Goal: Ask a question

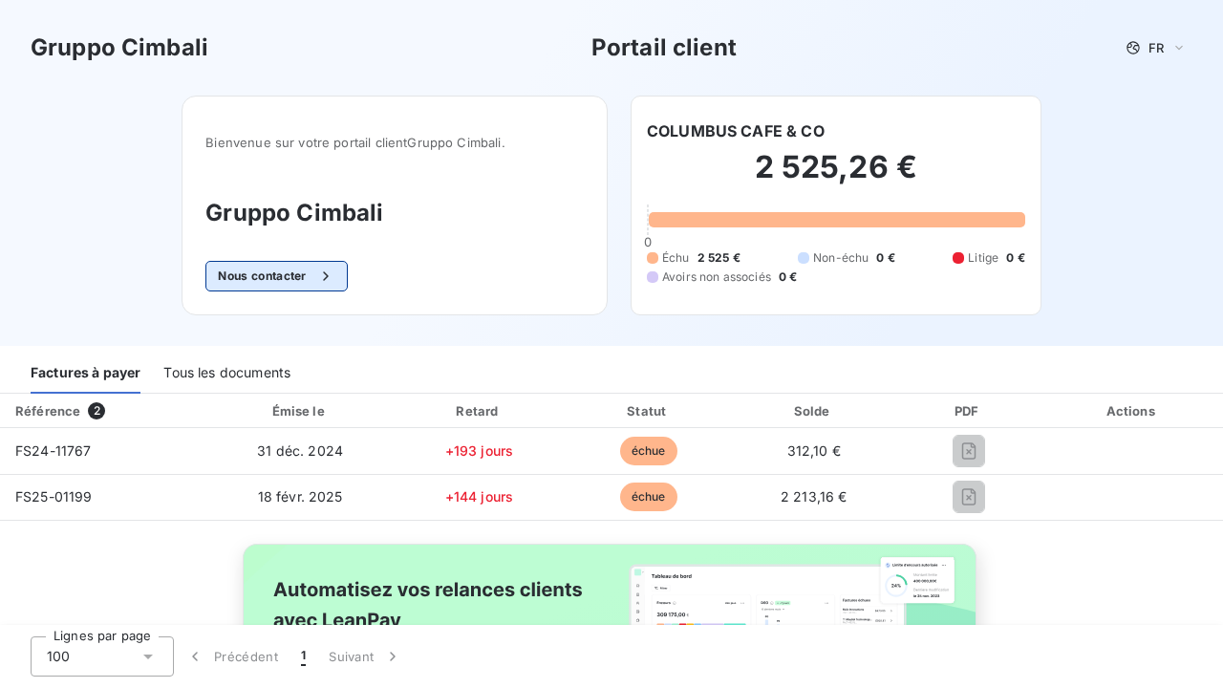
click at [282, 264] on button "Nous contacter" at bounding box center [275, 276] width 141 height 31
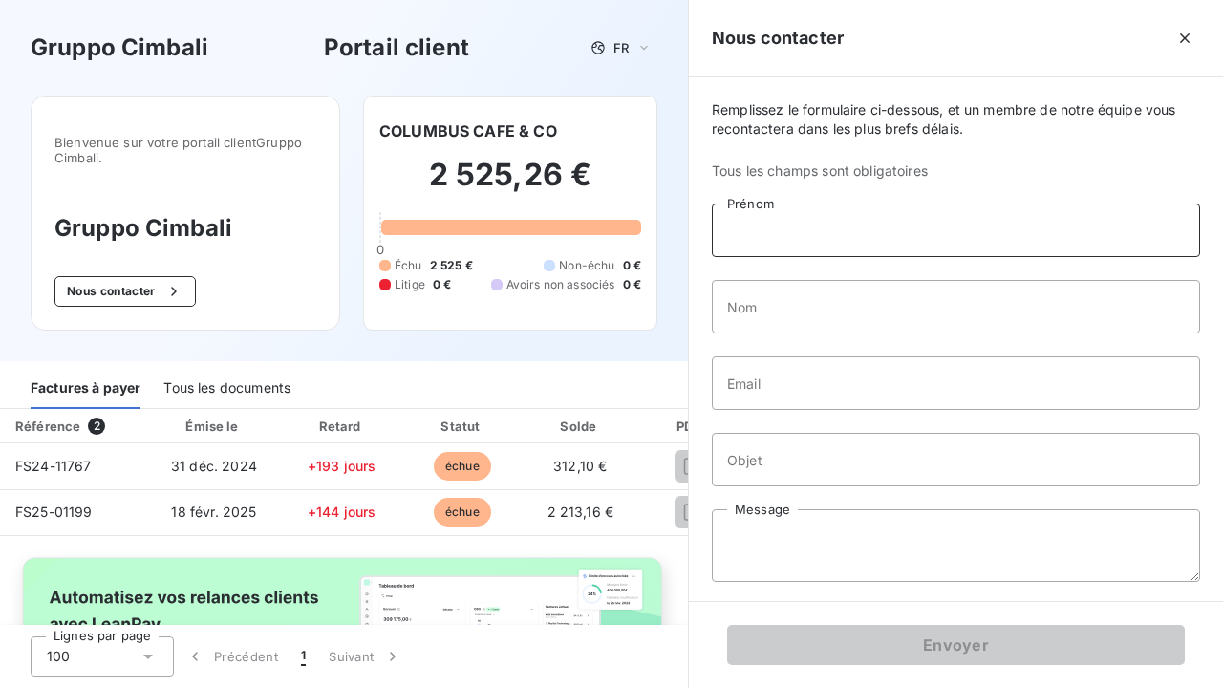
click at [752, 221] on input "Prénom" at bounding box center [956, 231] width 488 height 54
type input "souad"
click at [779, 296] on input "Nom" at bounding box center [956, 307] width 488 height 54
type input "Belkasmi"
drag, startPoint x: 786, startPoint y: 340, endPoint x: 785, endPoint y: 371, distance: 30.6
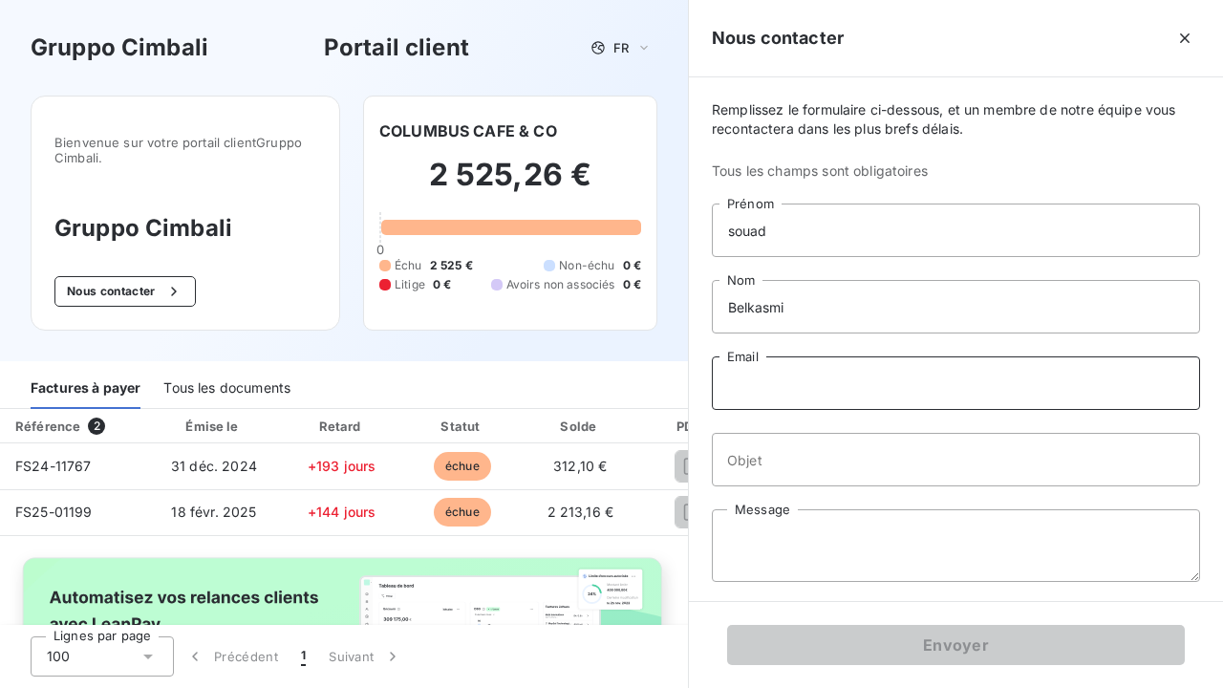
click at [785, 371] on input "Email" at bounding box center [956, 383] width 488 height 54
type input "[EMAIL_ADDRESS][DOMAIN_NAME]"
click at [748, 465] on input "Objet" at bounding box center [956, 460] width 488 height 54
type input "facture échue"
drag, startPoint x: 782, startPoint y: 494, endPoint x: 783, endPoint y: 534, distance: 40.2
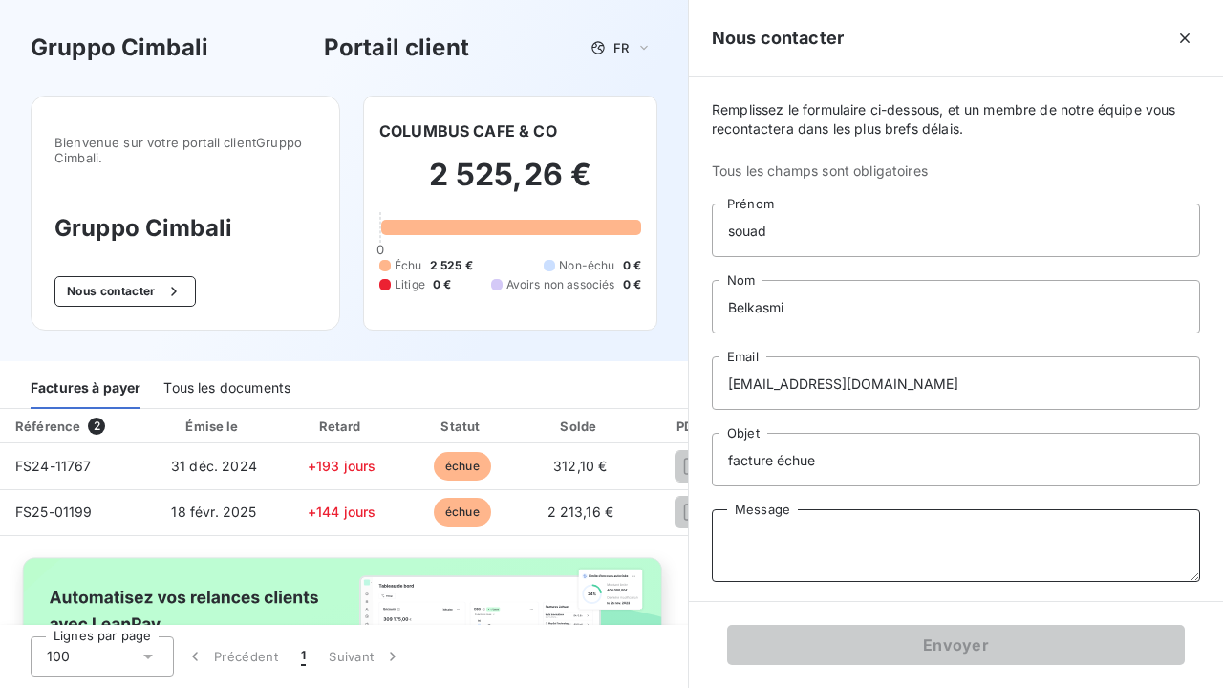
click at [783, 534] on textarea "Message" at bounding box center [956, 545] width 488 height 73
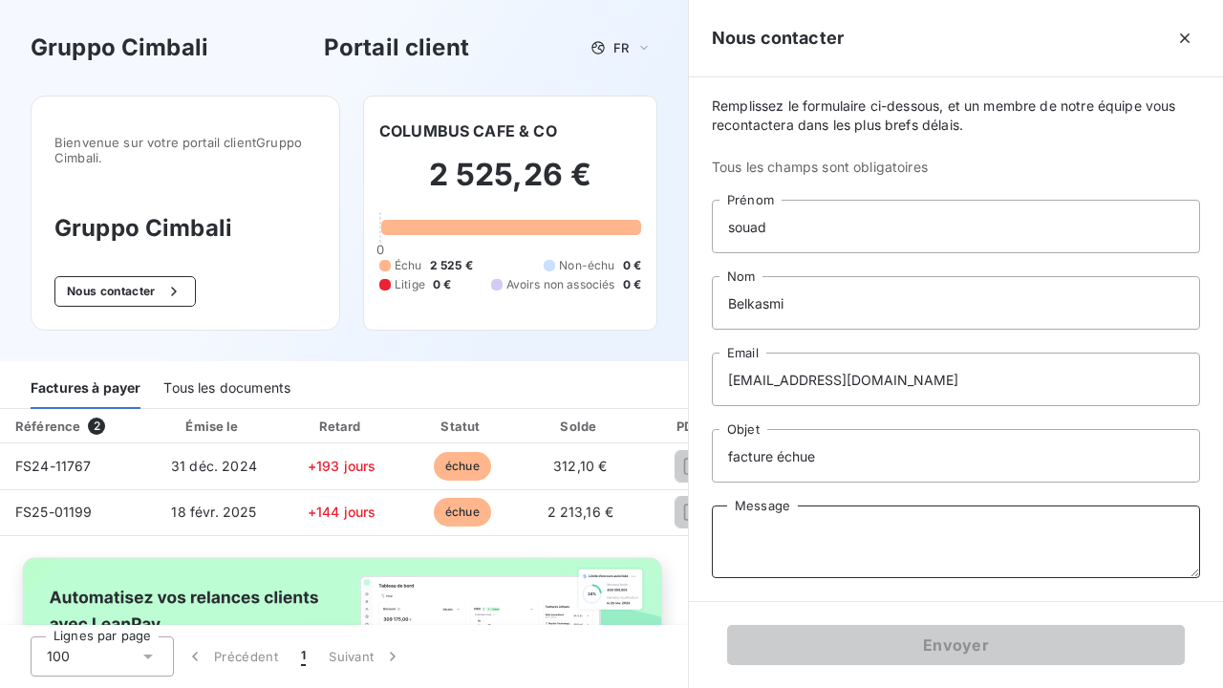
scroll to position [4, 0]
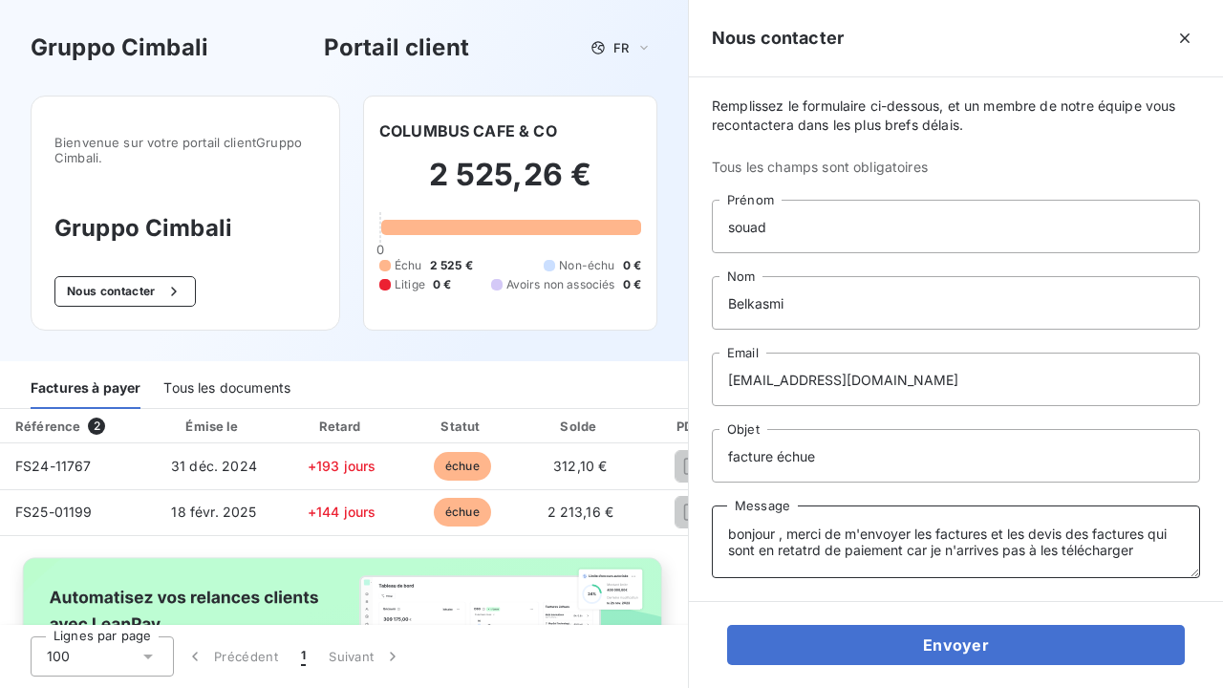
drag, startPoint x: 755, startPoint y: 517, endPoint x: 987, endPoint y: 534, distance: 232.9
click at [987, 534] on textarea "bonjour , merci de m'envoyer les factures et les devis des factures qui sont en…" at bounding box center [956, 542] width 488 height 73
click at [841, 564] on textarea "bonjour , merci de m'envoyer les factures, les bons d'intervention et les devis…" at bounding box center [956, 542] width 488 height 73
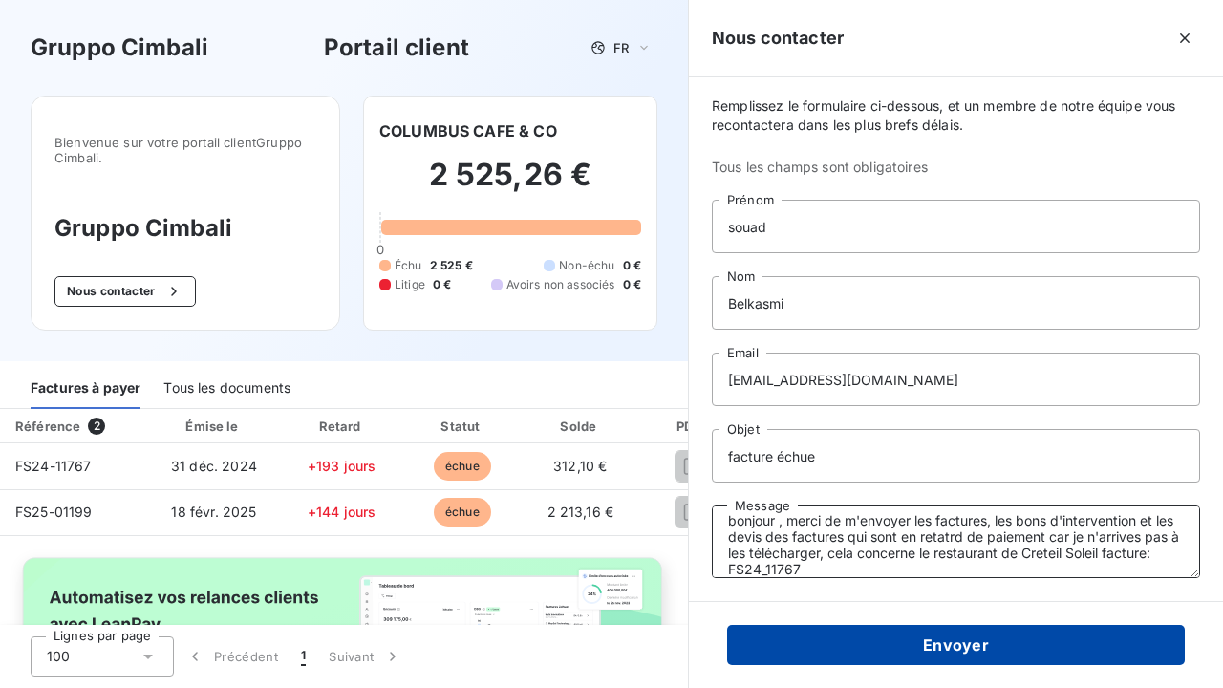
drag, startPoint x: 770, startPoint y: 570, endPoint x: 770, endPoint y: 649, distance: 79.3
click at [770, 571] on textarea "bonjour , merci de m'envoyer les factures, les bons d'intervention et les devis…" at bounding box center [956, 542] width 488 height 73
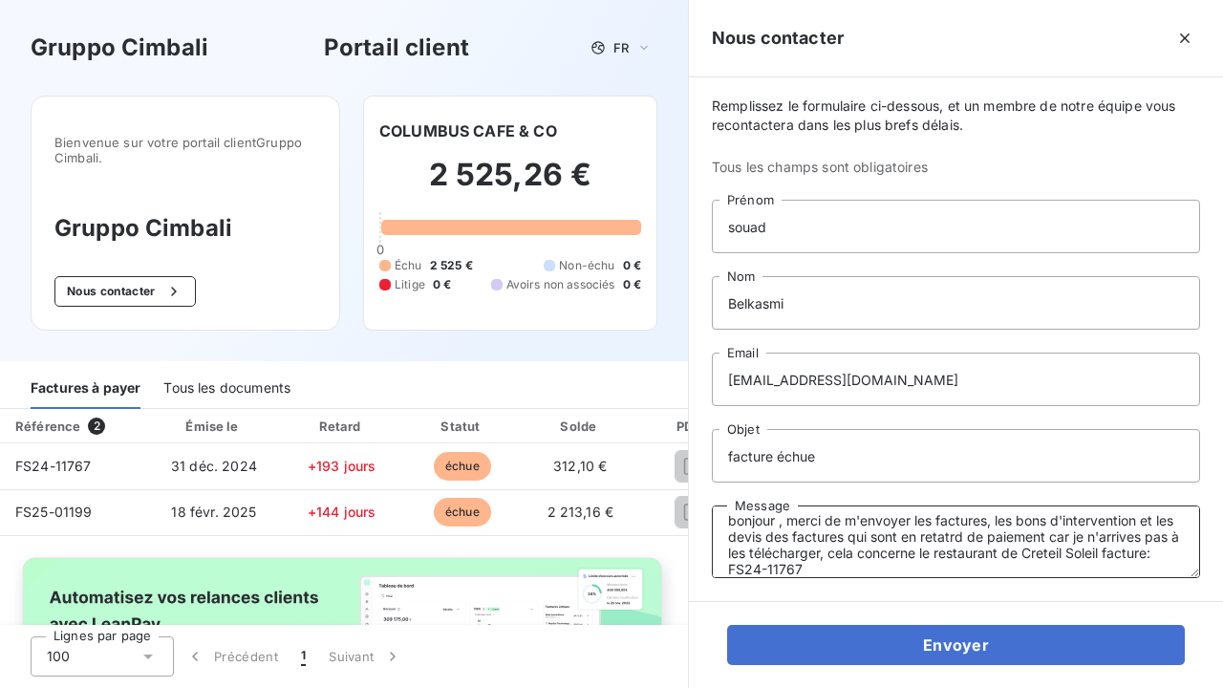
click at [818, 573] on textarea "bonjour , merci de m'envoyer les factures, les bons d'intervention et les devis…" at bounding box center [956, 542] width 488 height 73
click at [1105, 551] on textarea "bonjour , merci de m'envoyer les factures, les bons d'intervention et les devis…" at bounding box center [956, 542] width 488 height 73
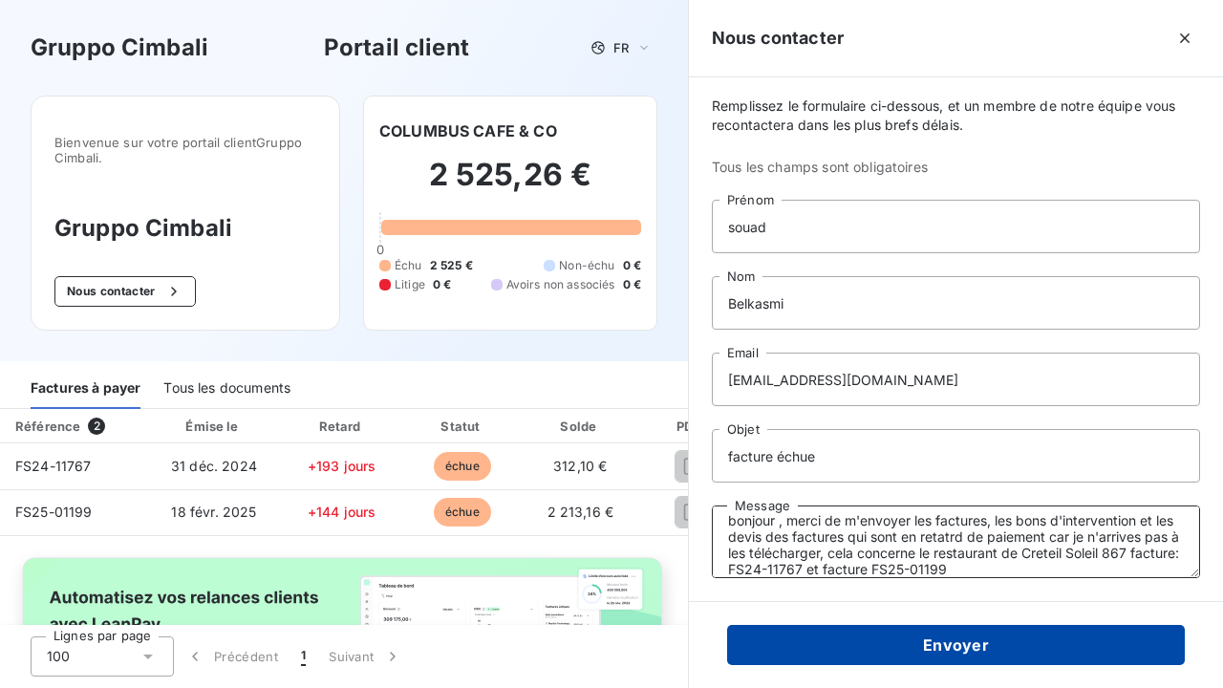
type textarea "bonjour , merci de m'envoyer les factures, les bons d'intervention et les devis…"
click at [975, 650] on button "Envoyer" at bounding box center [956, 645] width 458 height 40
